Goal: Information Seeking & Learning: Learn about a topic

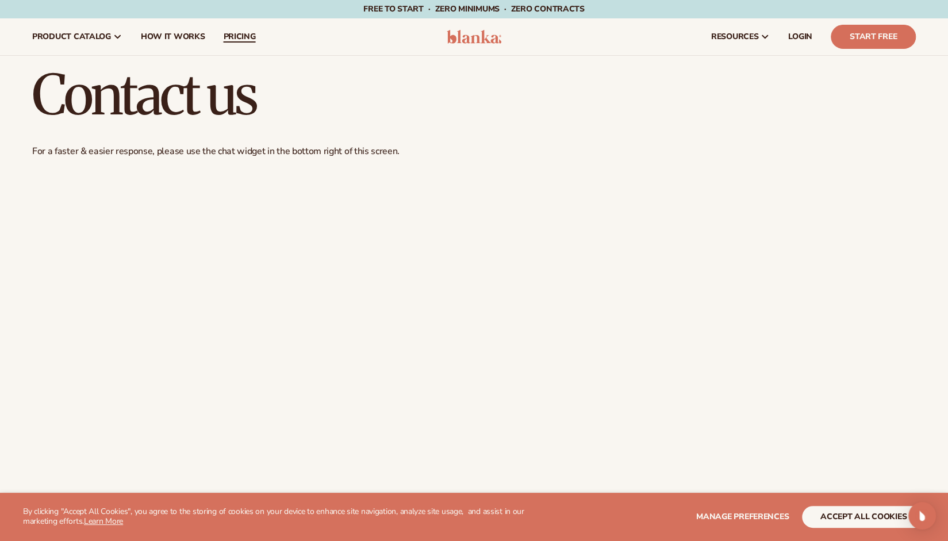
click at [242, 36] on span "pricing" at bounding box center [239, 36] width 32 height 9
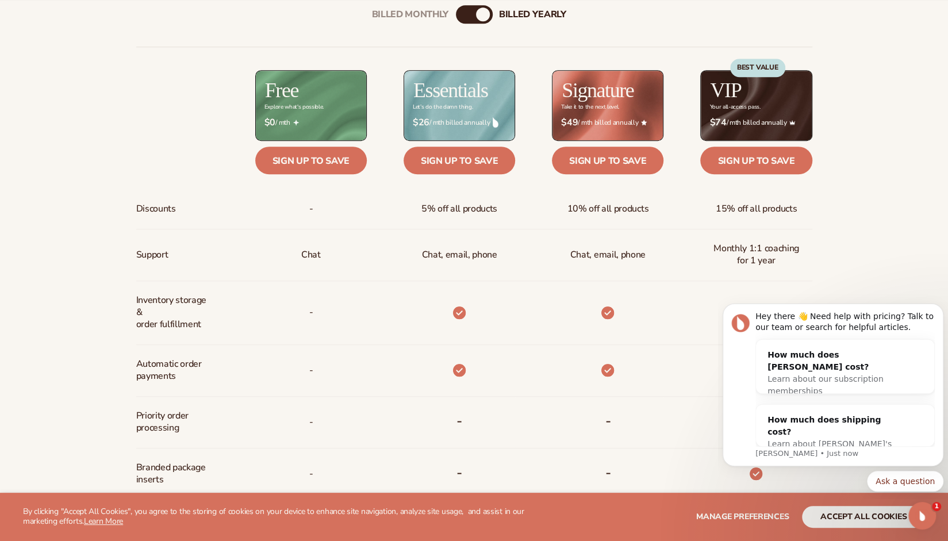
scroll to position [517, 0]
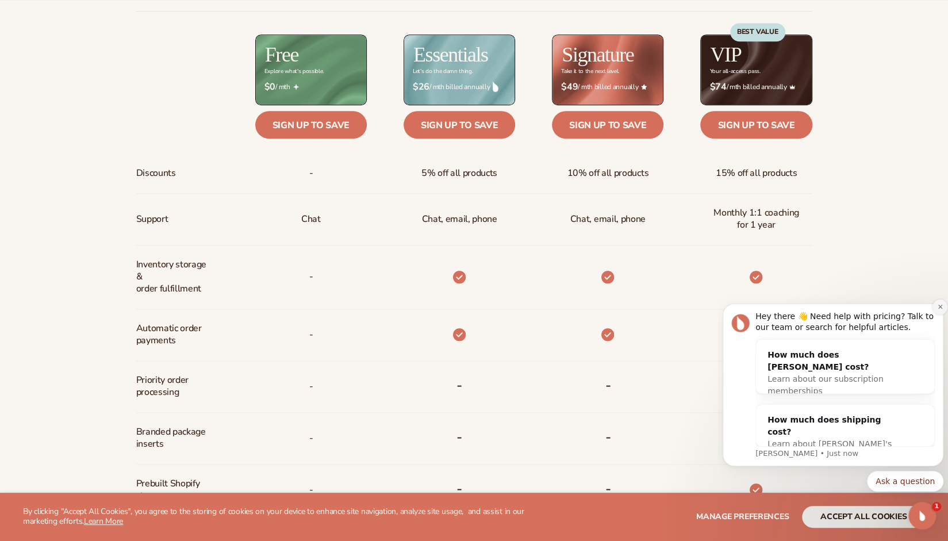
click at [941, 307] on icon "Dismiss notification" at bounding box center [940, 306] width 6 height 6
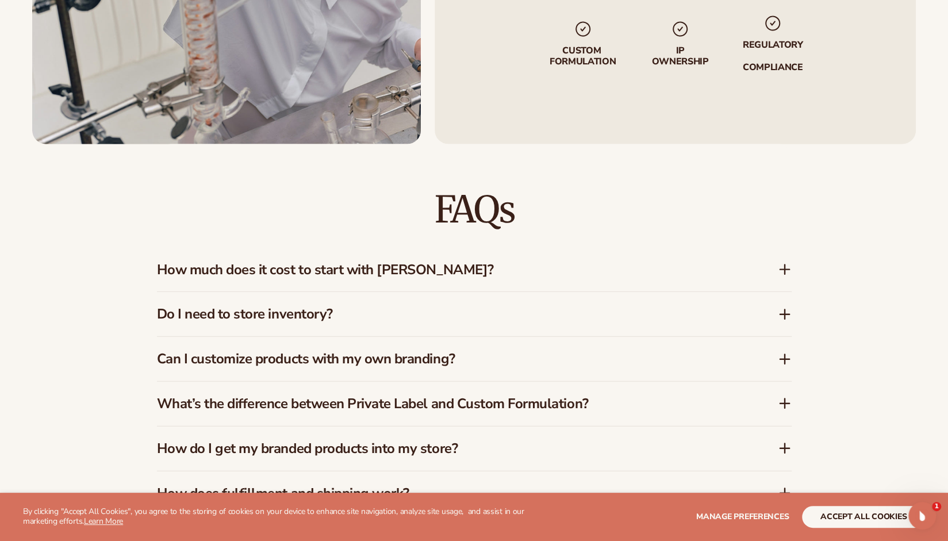
scroll to position [1609, 0]
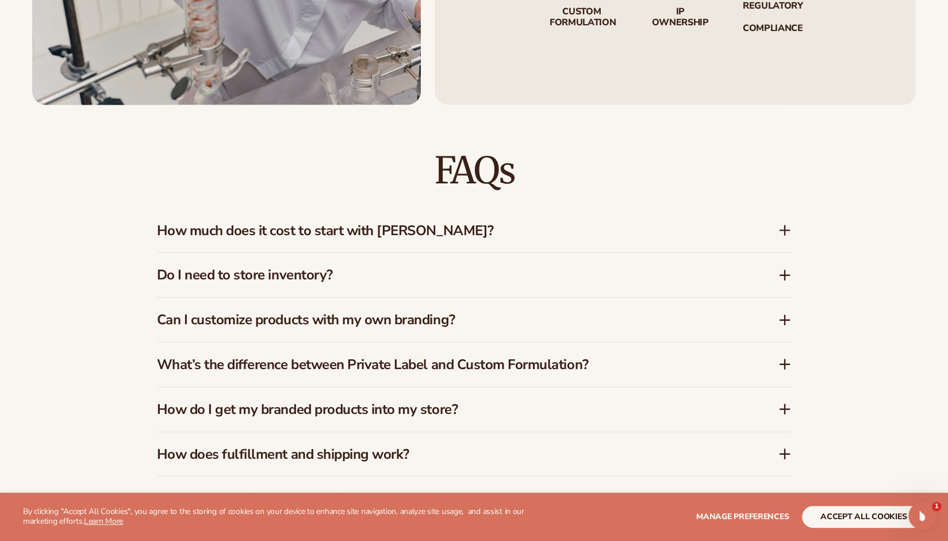
click at [436, 240] on div "How much does it cost to start with Blanka?" at bounding box center [474, 231] width 634 height 44
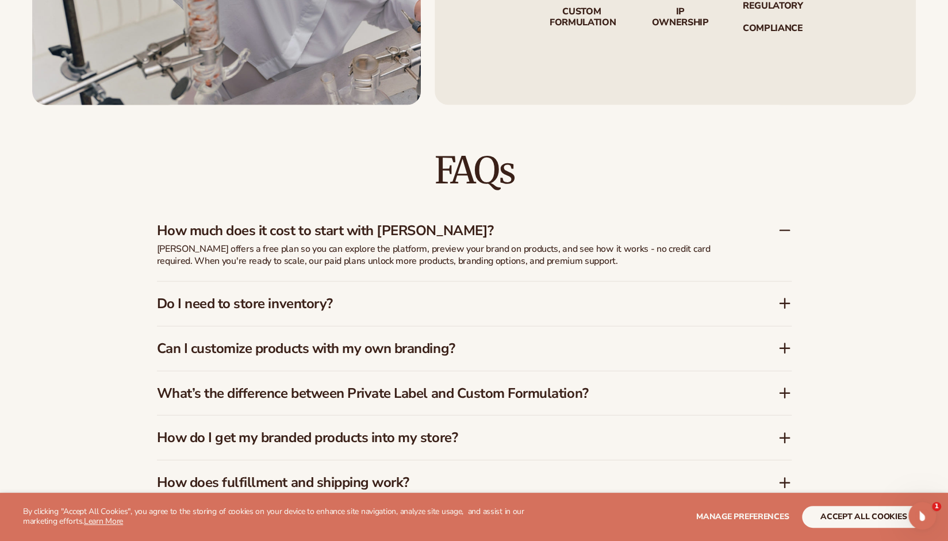
click at [436, 240] on div "How much does it cost to start with Blanka?" at bounding box center [474, 226] width 634 height 35
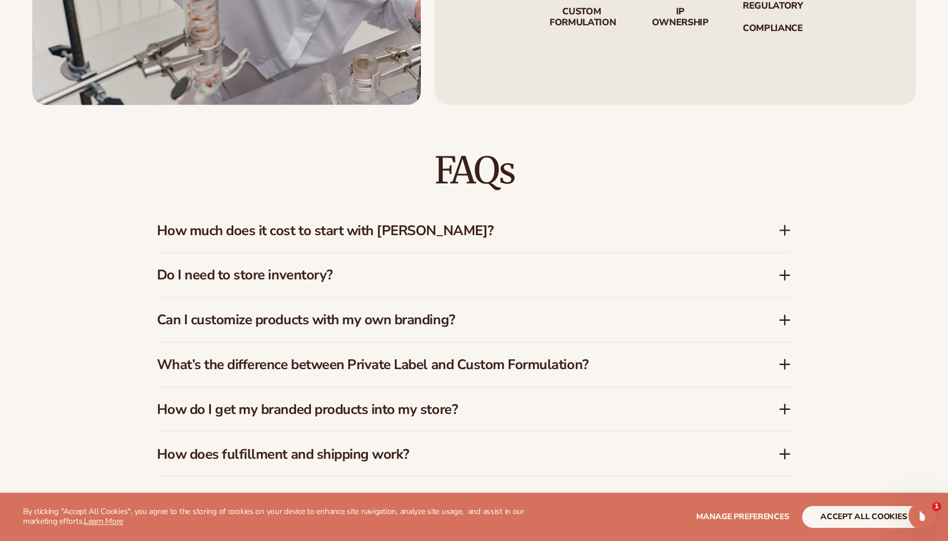
click at [783, 273] on icon at bounding box center [784, 275] width 14 height 14
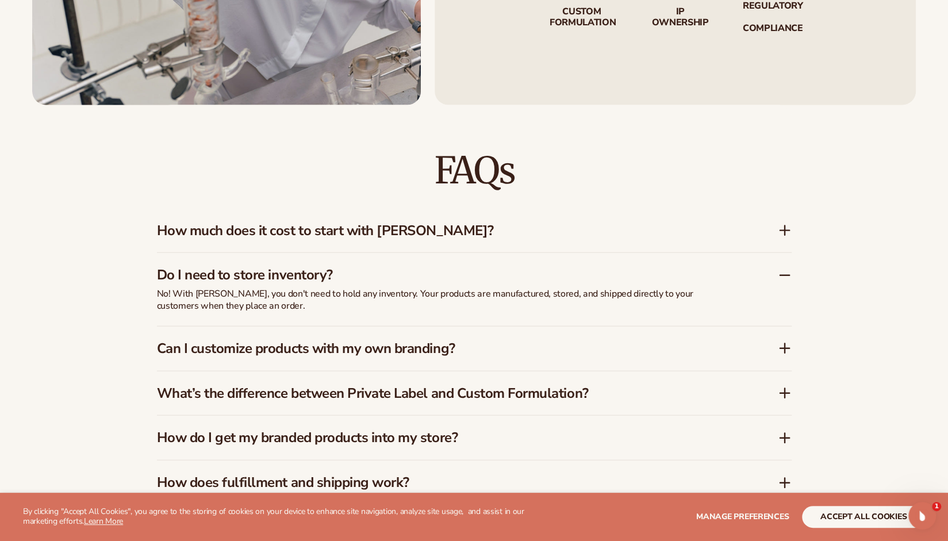
click at [781, 273] on icon at bounding box center [784, 275] width 14 height 14
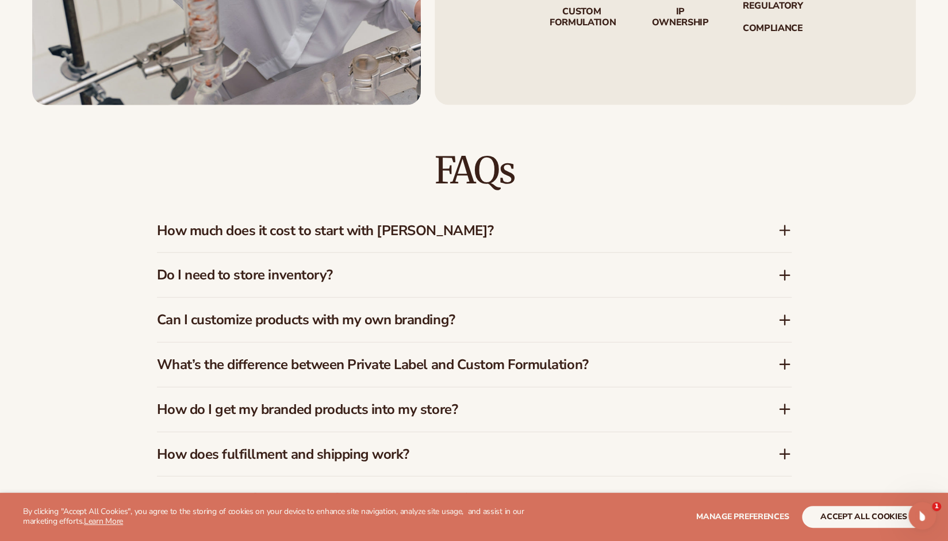
click at [784, 317] on icon at bounding box center [784, 319] width 0 height 9
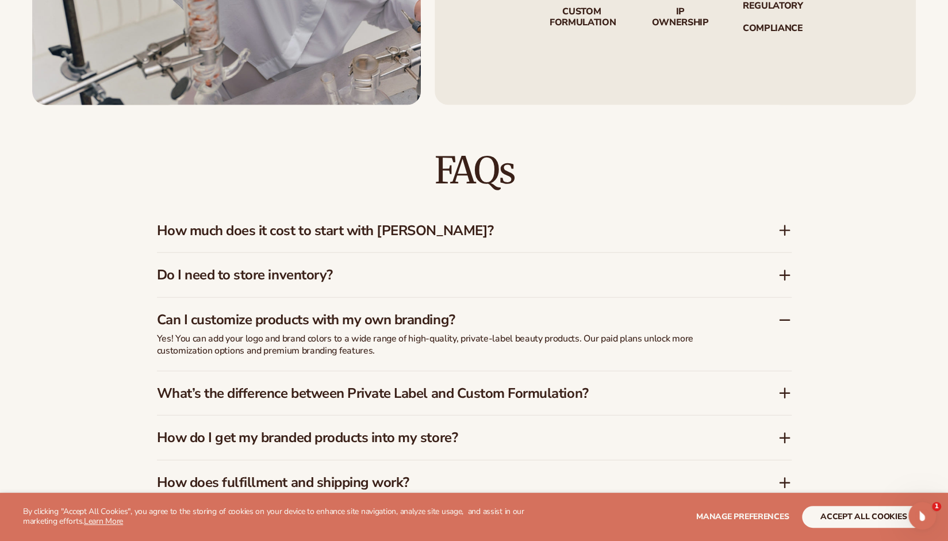
click at [784, 317] on icon at bounding box center [784, 320] width 14 height 14
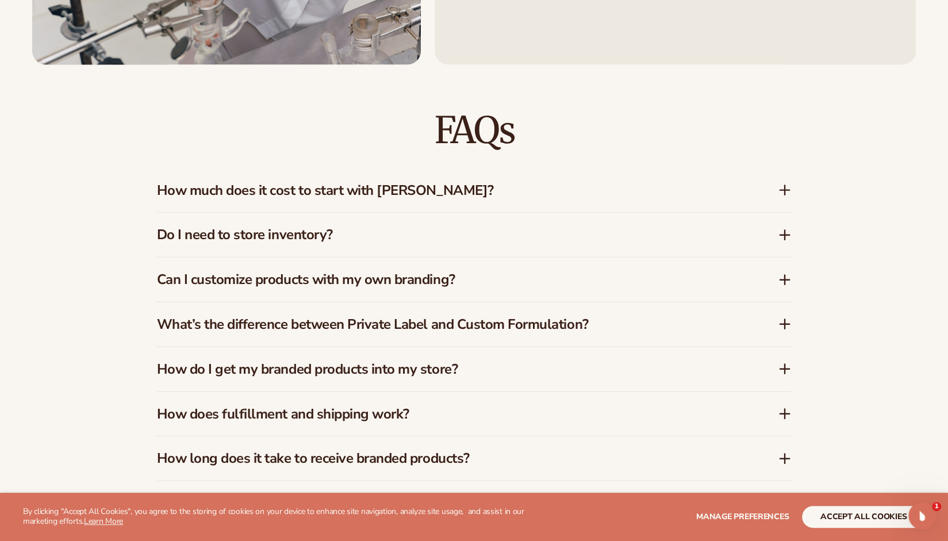
scroll to position [1666, 0]
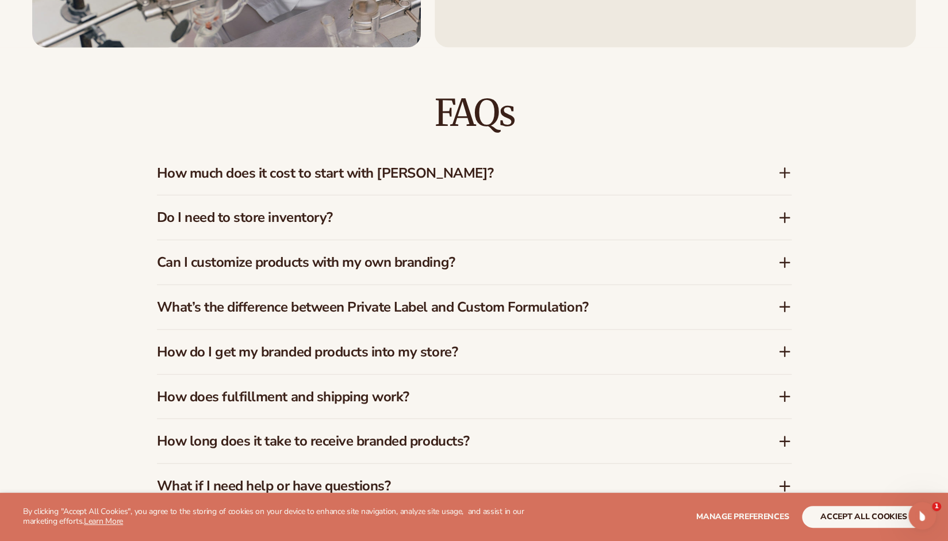
click at [784, 308] on icon at bounding box center [784, 306] width 0 height 9
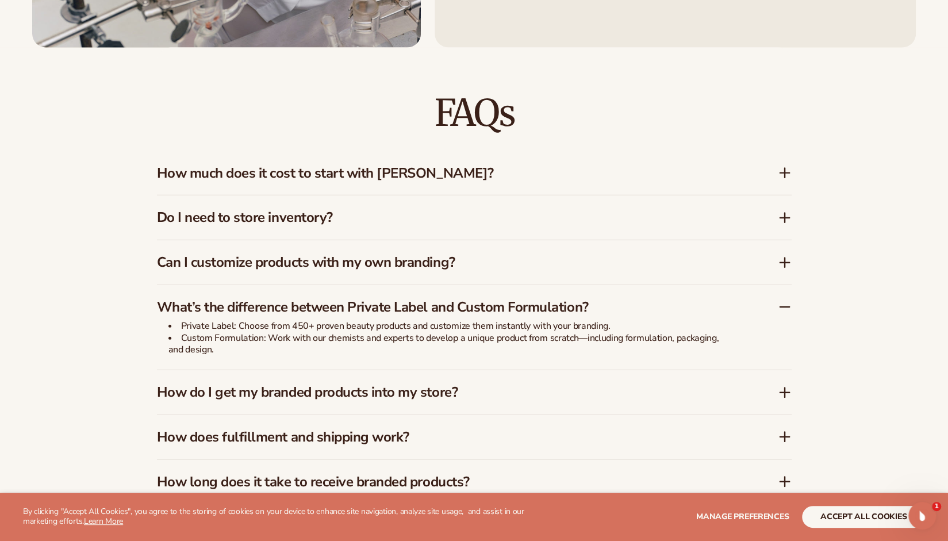
click at [784, 308] on icon at bounding box center [784, 307] width 14 height 14
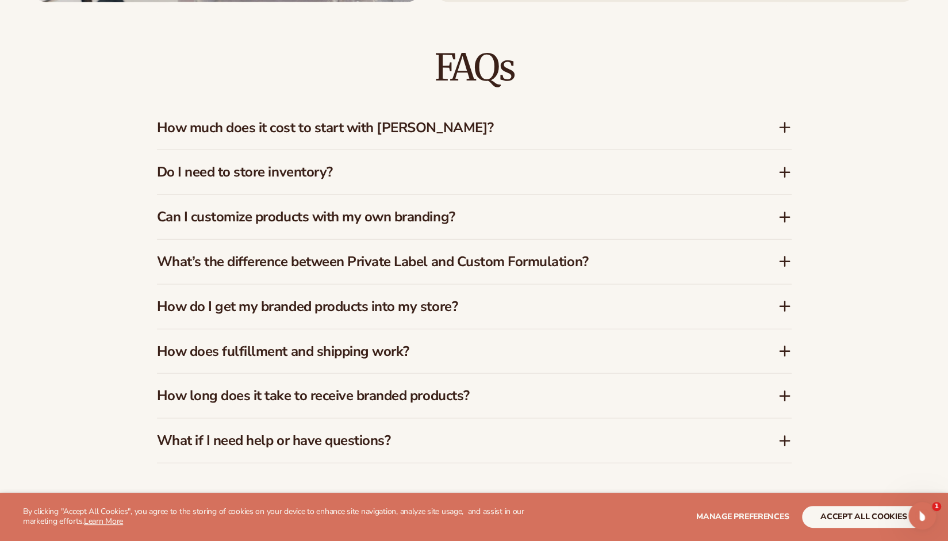
scroll to position [1724, 0]
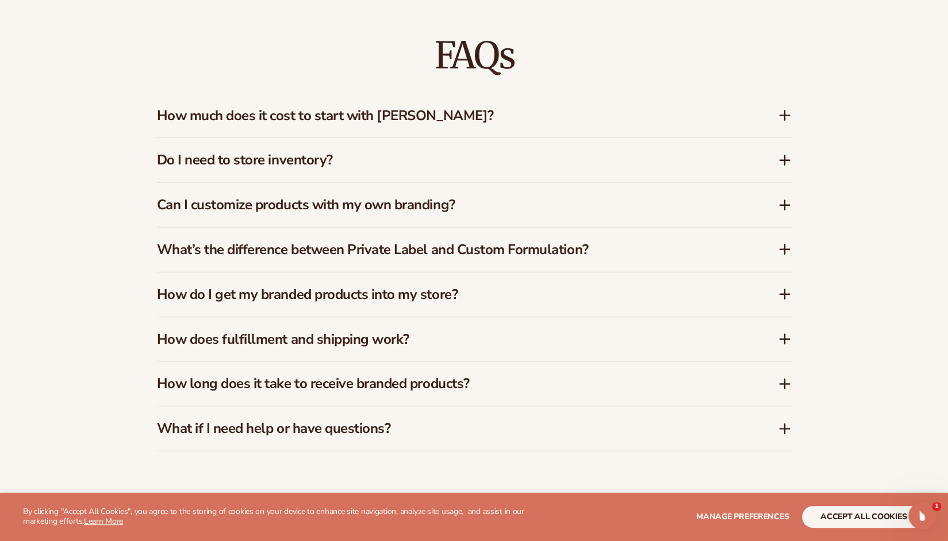
click at [784, 296] on icon at bounding box center [784, 294] width 0 height 9
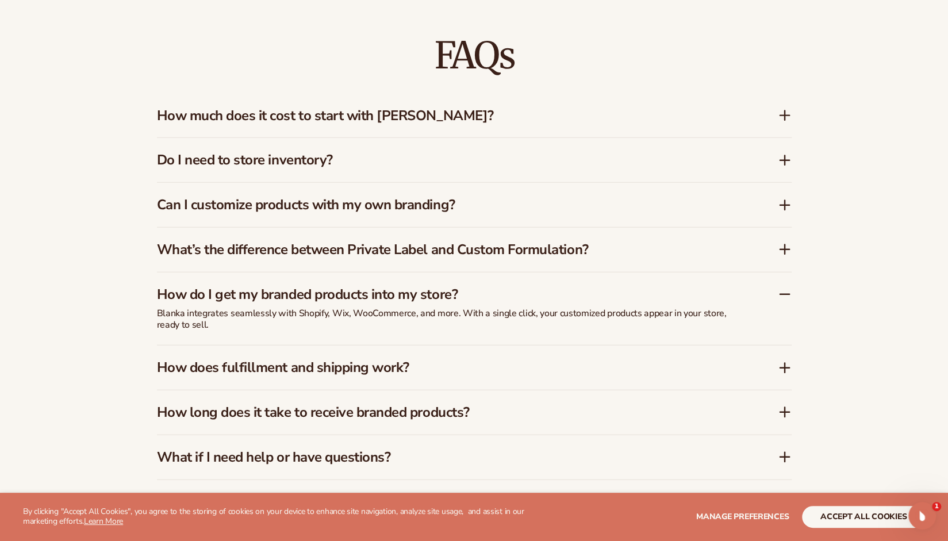
click at [784, 296] on icon at bounding box center [784, 294] width 14 height 14
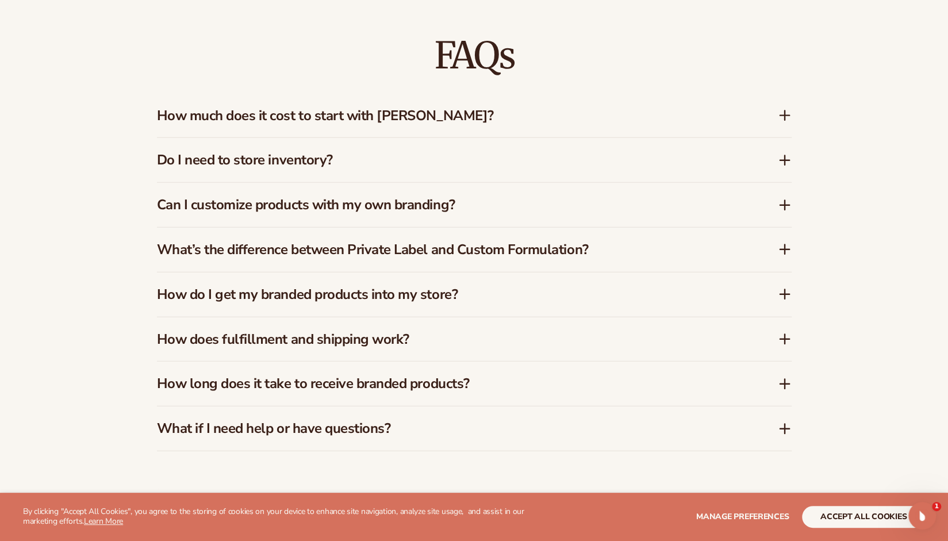
click at [784, 338] on icon at bounding box center [784, 338] width 0 height 9
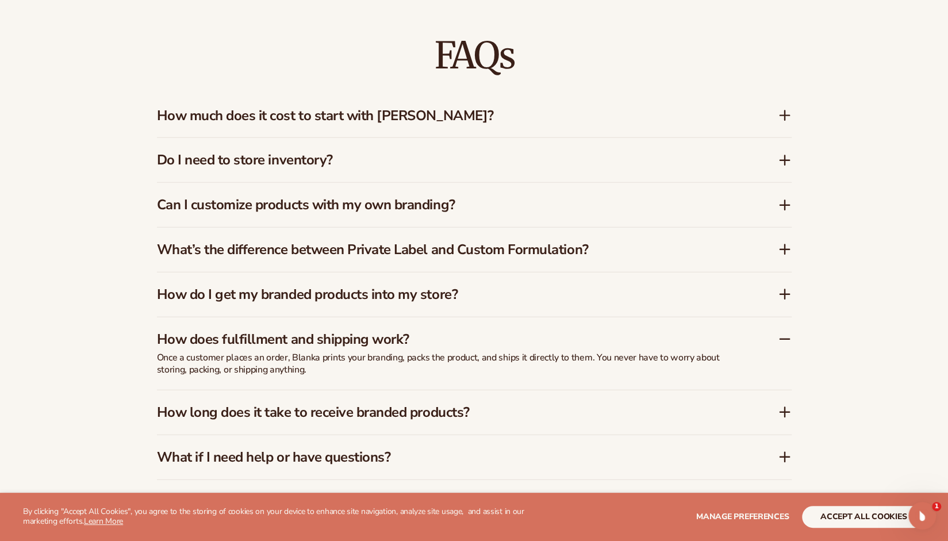
scroll to position [1781, 0]
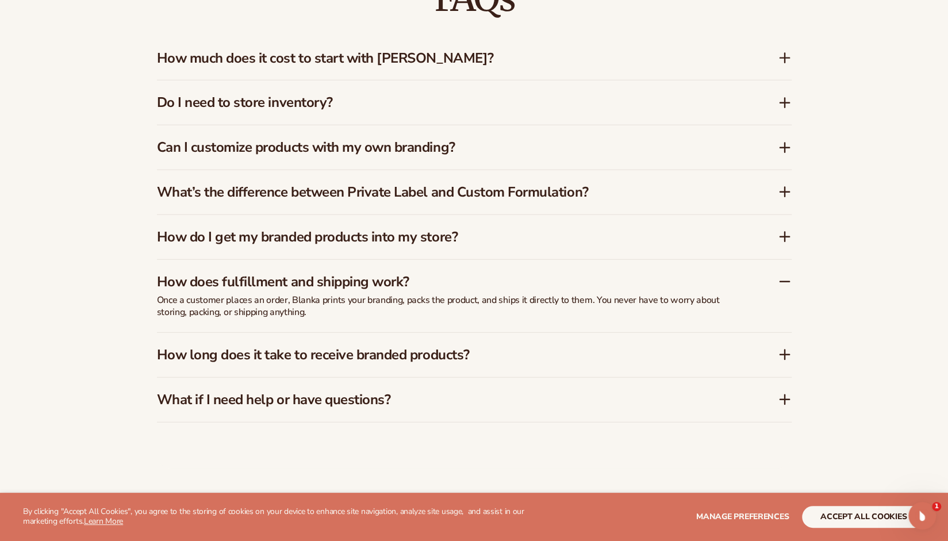
click at [784, 282] on icon at bounding box center [784, 282] width 9 height 0
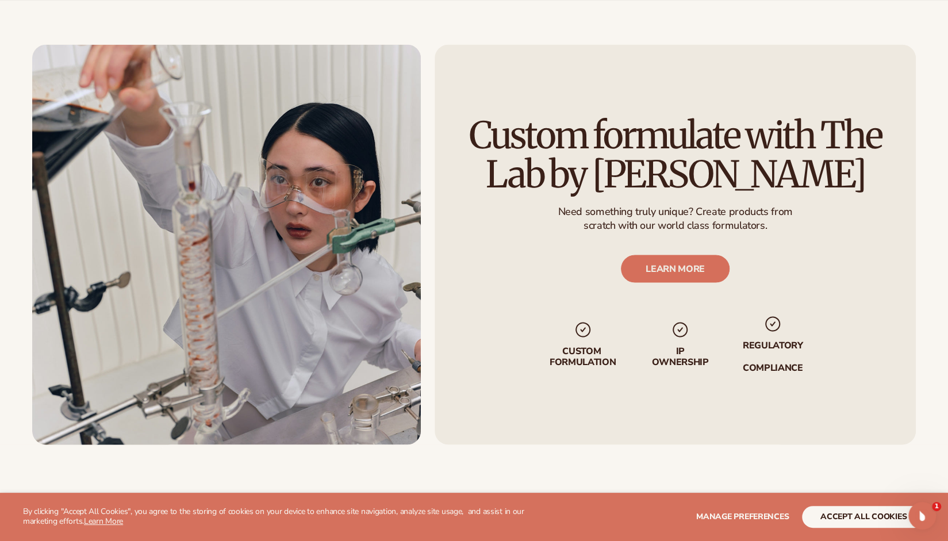
scroll to position [1322, 0]
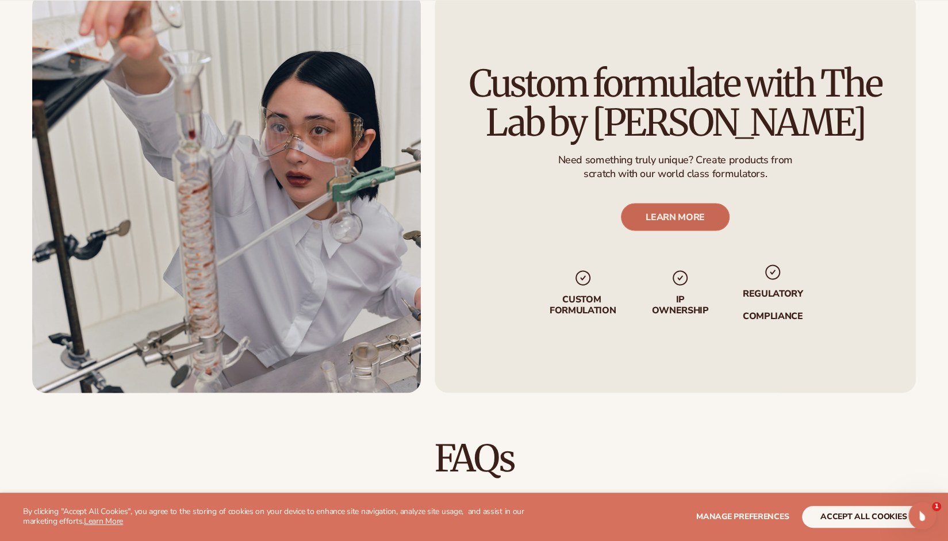
click at [677, 217] on link "LEARN MORE" at bounding box center [675, 217] width 109 height 28
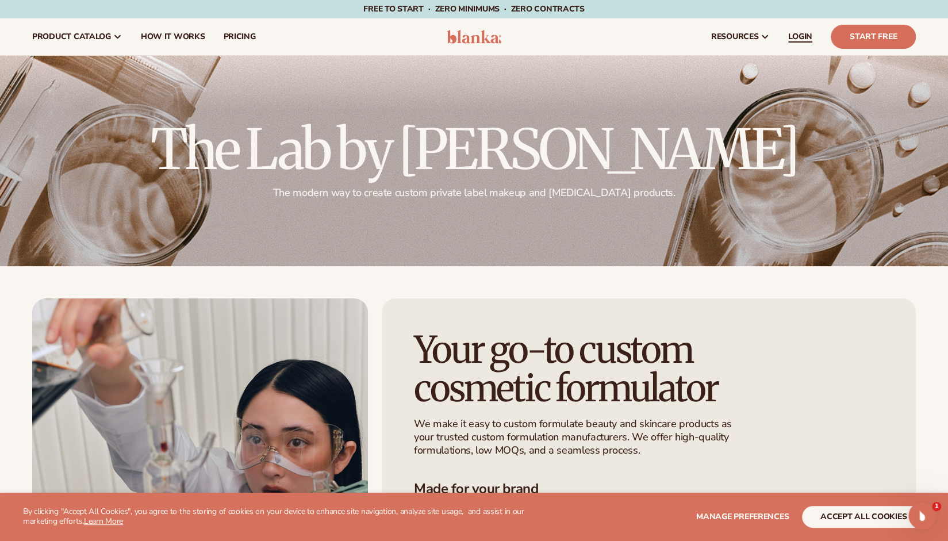
click at [795, 33] on span "LOGIN" at bounding box center [800, 36] width 24 height 9
